Goal: Task Accomplishment & Management: Manage account settings

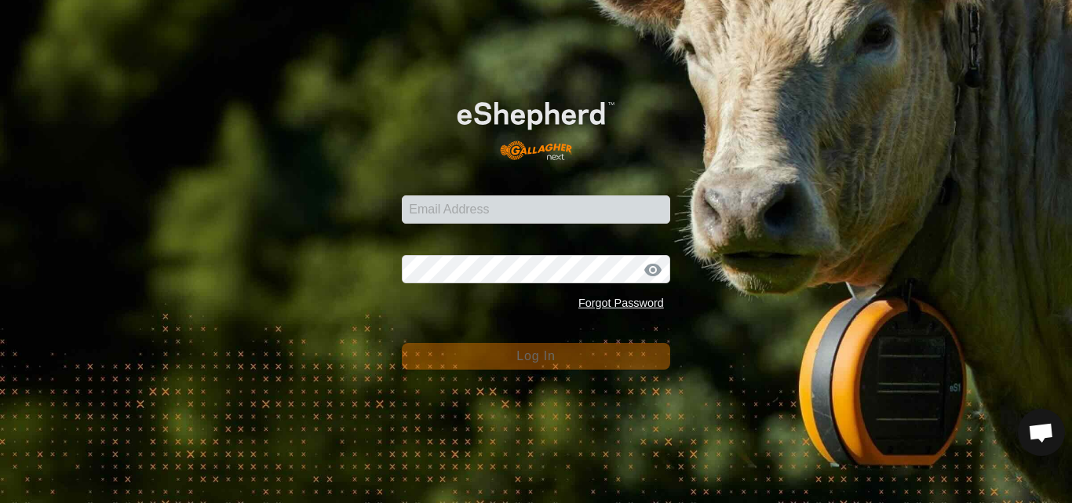
type input "[PERSON_NAME][EMAIL_ADDRESS][DOMAIN_NAME]"
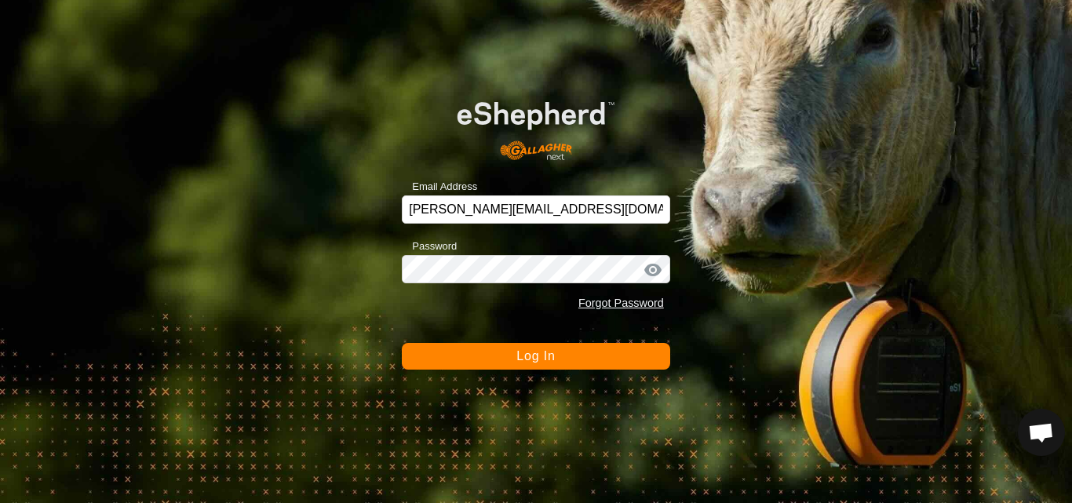
click at [548, 362] on span "Log In" at bounding box center [536, 355] width 38 height 13
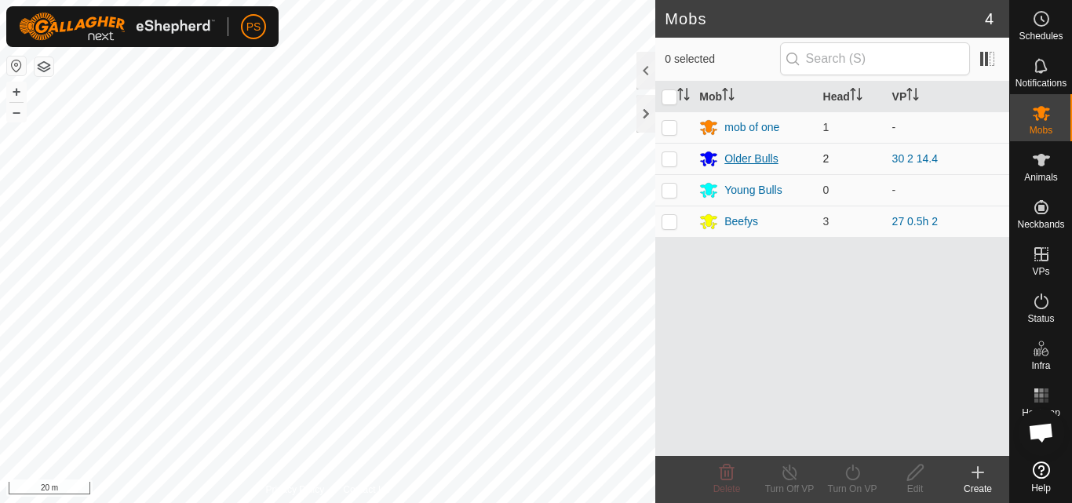
click at [759, 155] on div "Older Bulls" at bounding box center [751, 159] width 53 height 16
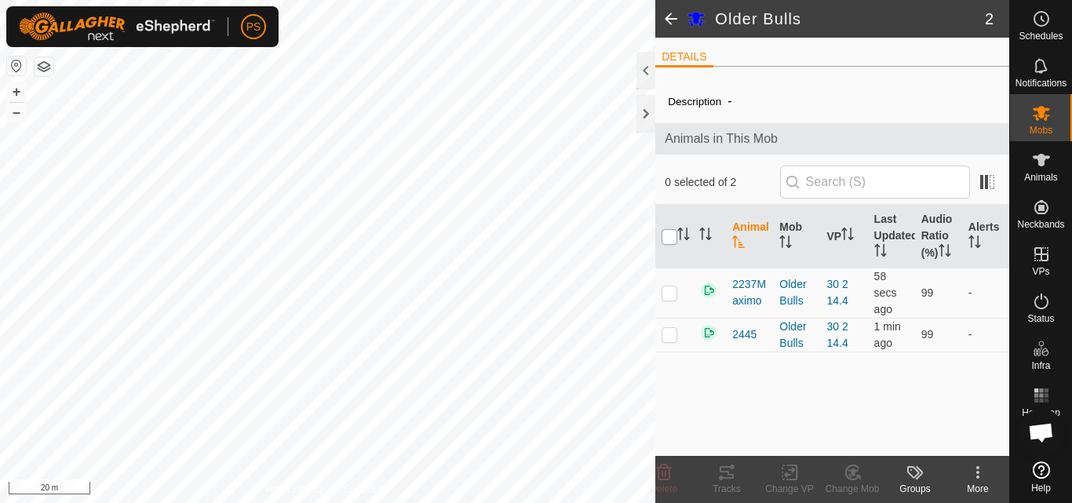
click at [670, 233] on input "checkbox" at bounding box center [670, 237] width 16 height 16
checkbox input "true"
click at [728, 470] on icon at bounding box center [727, 472] width 19 height 19
